Goal: Navigation & Orientation: Understand site structure

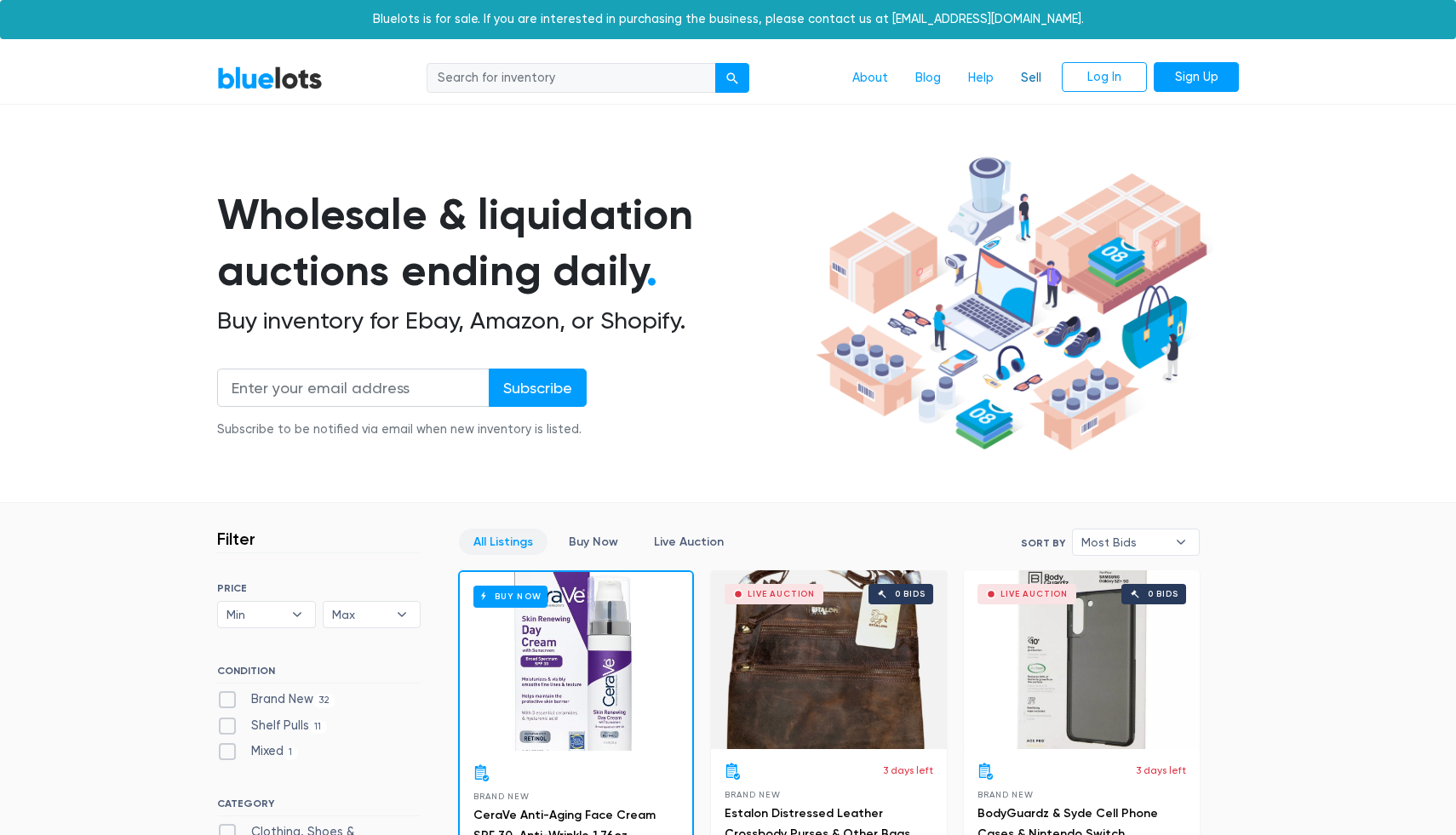
click at [1024, 75] on link "Sell" at bounding box center [1031, 78] width 47 height 33
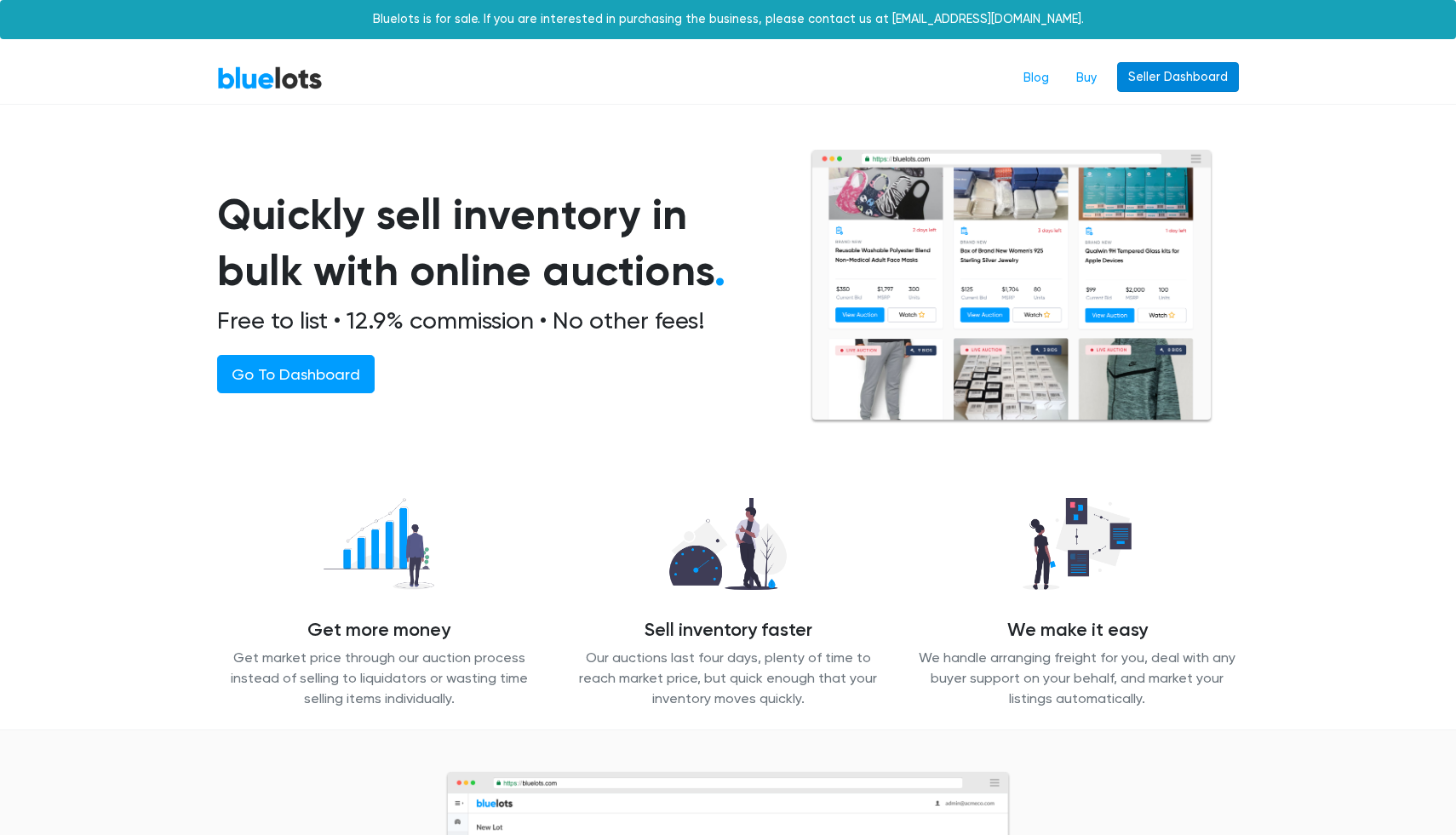
click at [1144, 74] on link "Seller Dashboard" at bounding box center [1178, 77] width 122 height 31
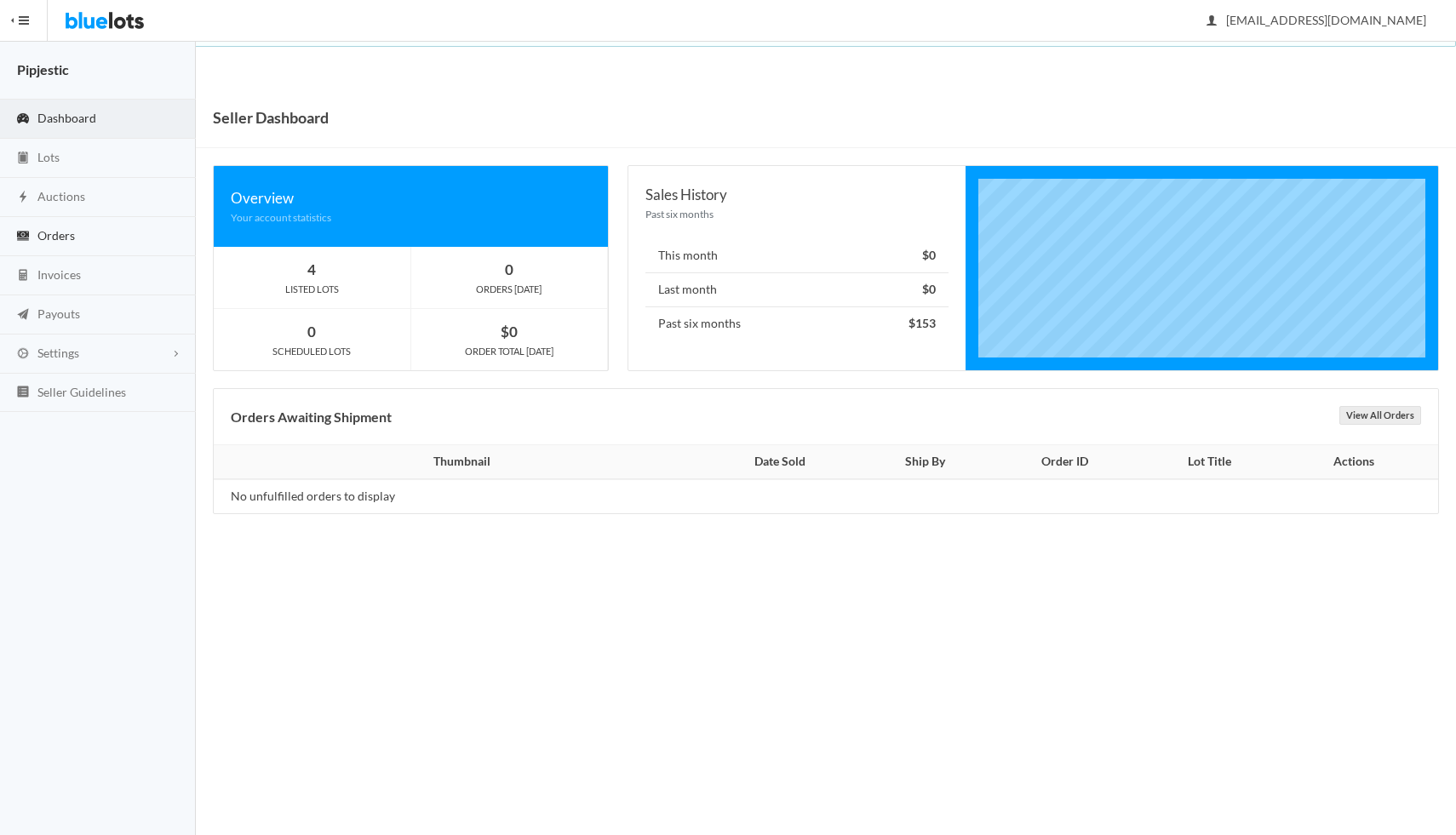
click at [75, 238] on link "Orders" at bounding box center [97, 236] width 196 height 39
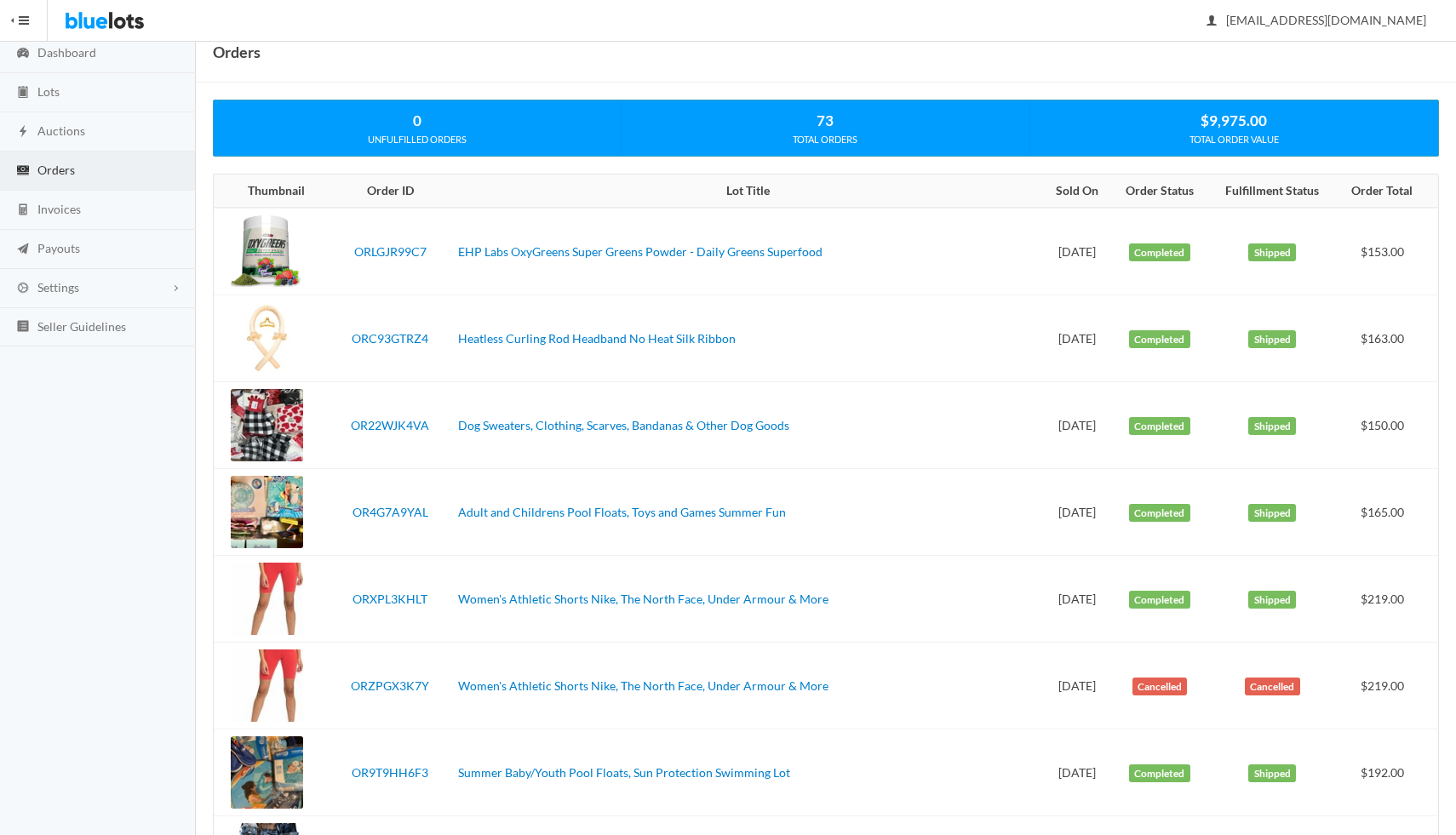
scroll to position [63, 0]
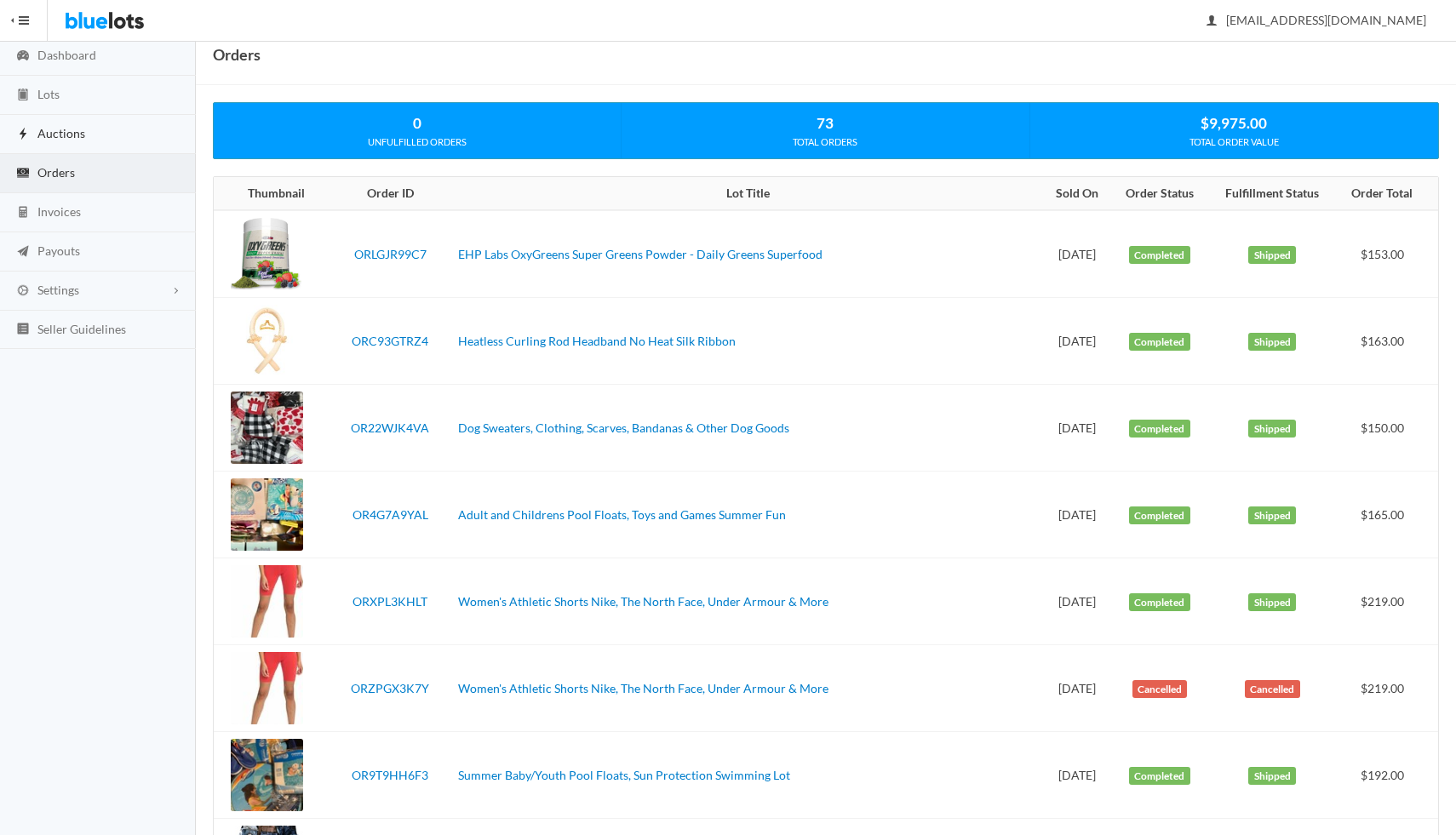
click at [97, 139] on link "Auctions" at bounding box center [97, 134] width 196 height 39
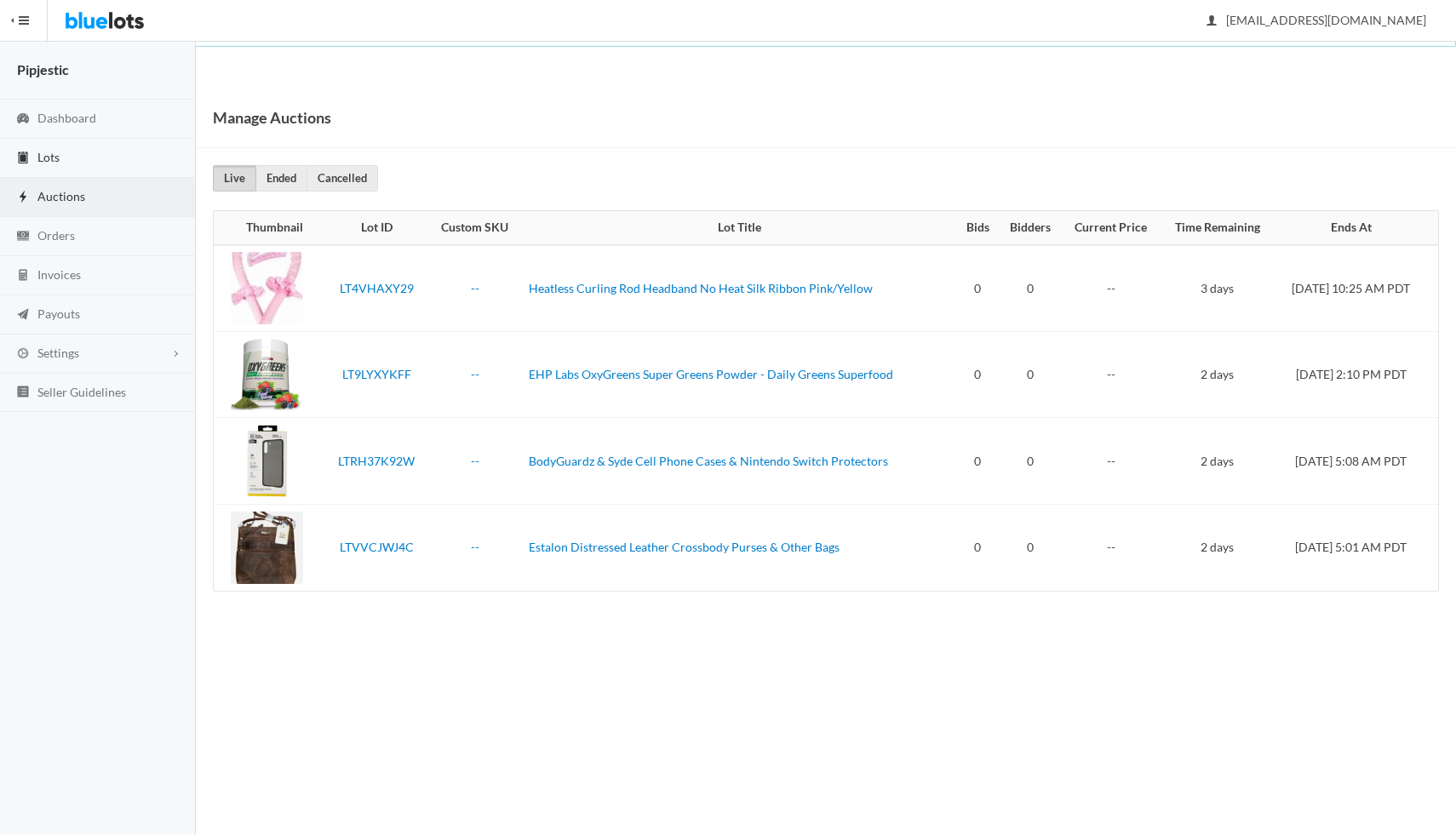
click at [98, 153] on link "Lots" at bounding box center [97, 158] width 196 height 39
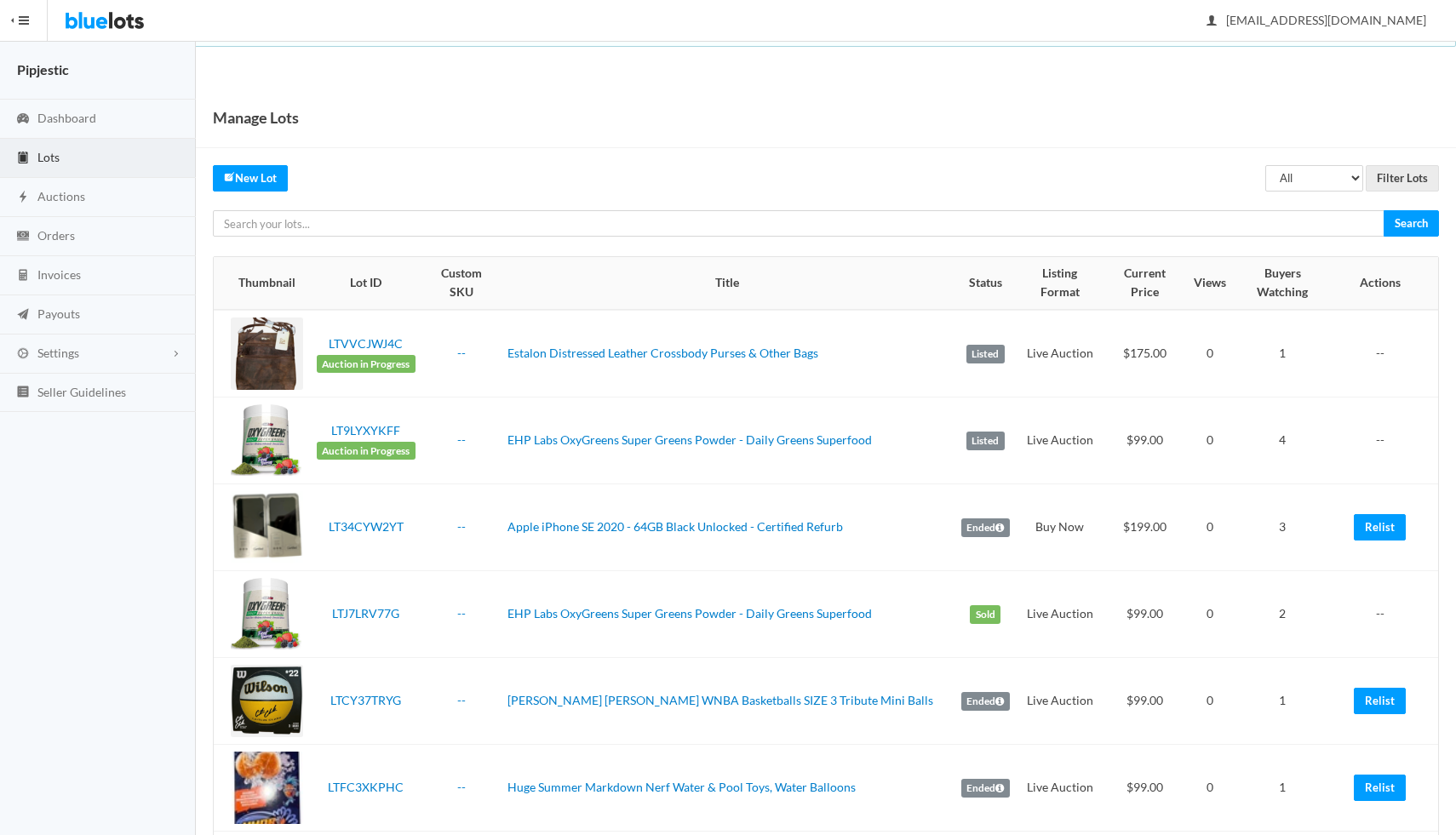
click at [800, 497] on td "Apple iPhone SE 2020 - 64GB Black Unlocked - Certified Refurb" at bounding box center [727, 528] width 454 height 86
